Goal: Find contact information: Find contact information

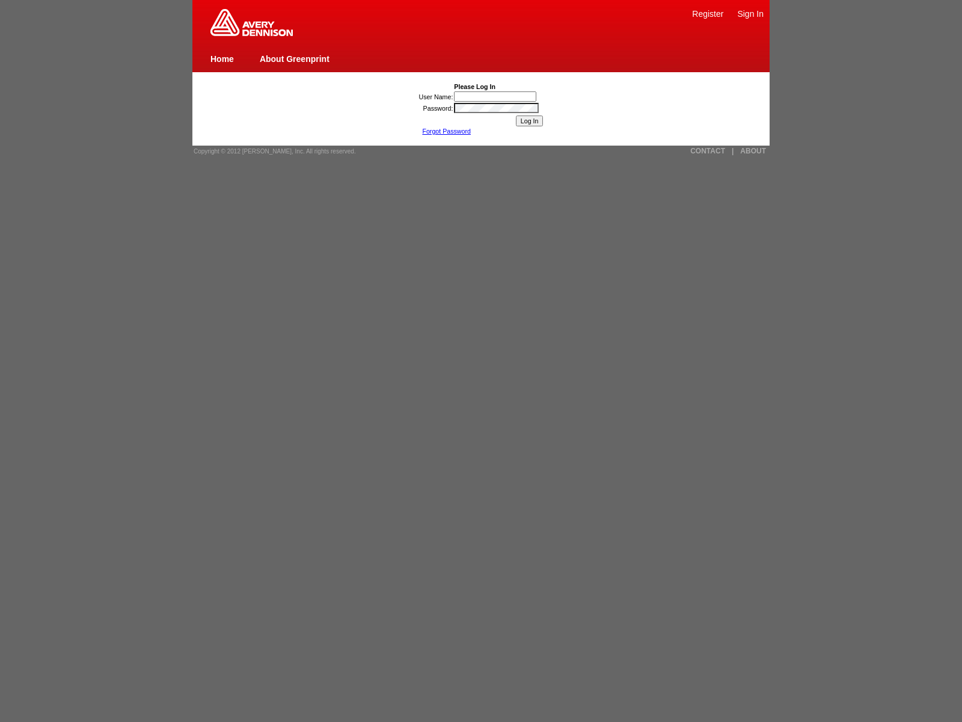
click at [708, 151] on link "CONTACT" at bounding box center [707, 151] width 35 height 8
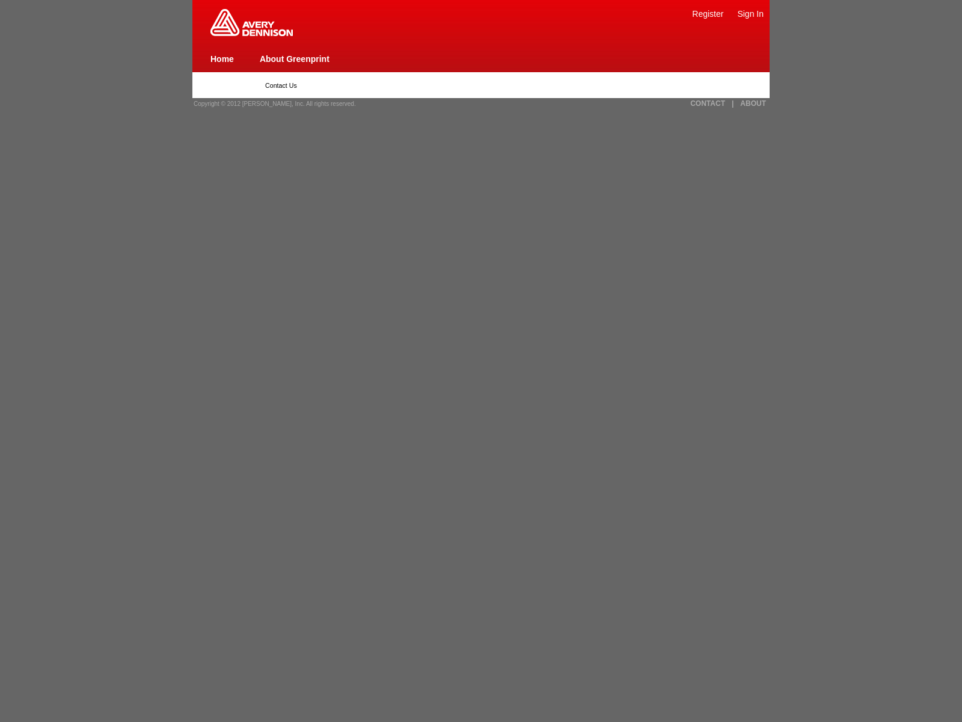
click at [294, 58] on link "About Greenprint" at bounding box center [295, 59] width 70 height 10
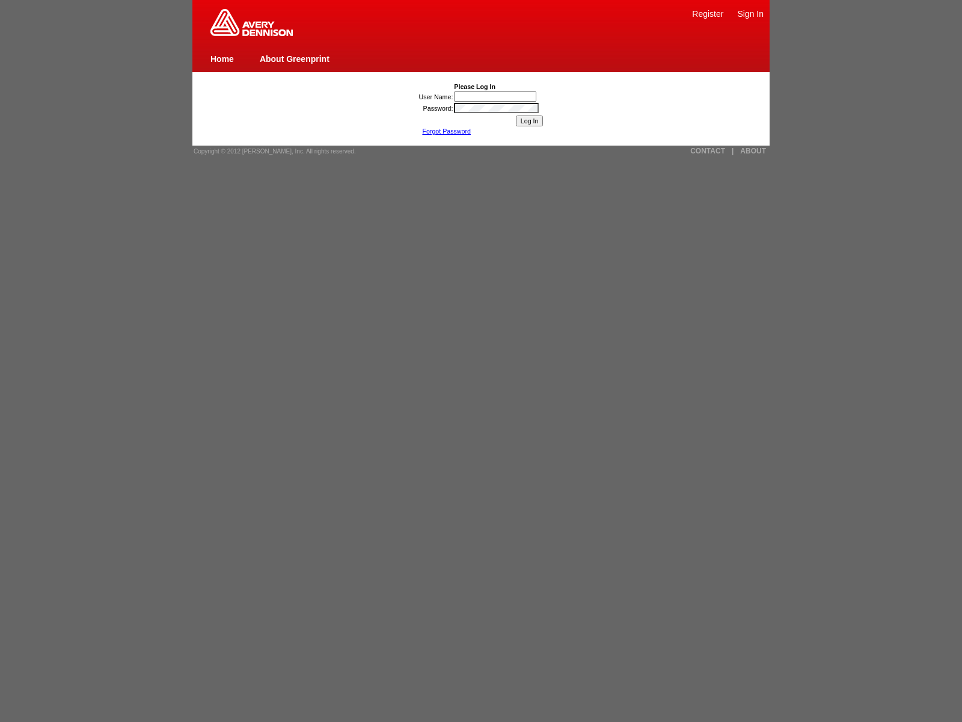
click at [708, 151] on link "CONTACT" at bounding box center [707, 151] width 35 height 8
